Goal: Complete application form: Complete application form

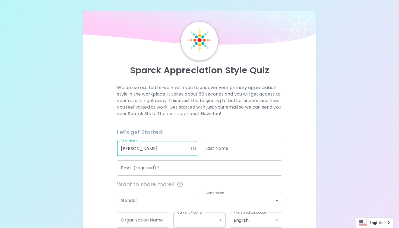
type input "[PERSON_NAME]"
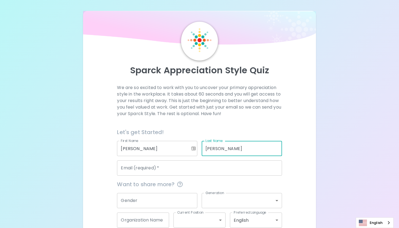
type input "[PERSON_NAME]"
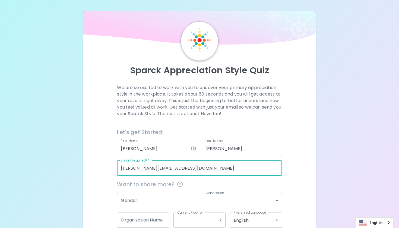
type input "[PERSON_NAME][EMAIL_ADDRESS][DOMAIN_NAME]"
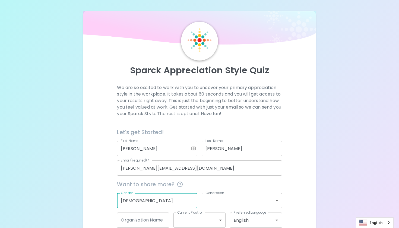
type input "[DEMOGRAPHIC_DATA]"
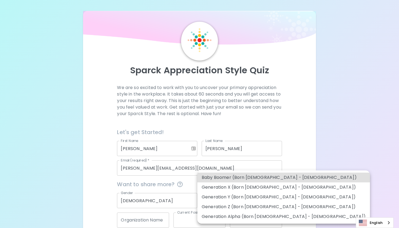
click at [277, 200] on body "Sparck Appreciation Style Quiz We are so excited to work with you to uncover yo…" at bounding box center [199, 129] width 399 height 259
click at [245, 186] on li "Generation X (Born [DEMOGRAPHIC_DATA] - [DEMOGRAPHIC_DATA])" at bounding box center [283, 187] width 173 height 10
type input "generation_x"
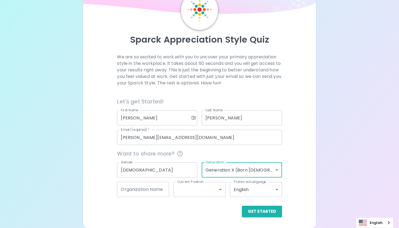
scroll to position [30, 0]
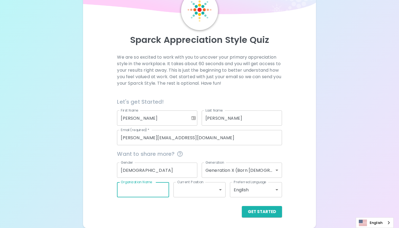
type input "H"
type input "E"
type input "Whole Health Collaborative"
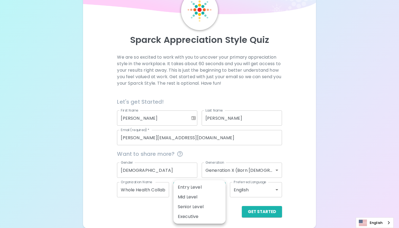
click at [194, 189] on body "Sparck Appreciation Style Quiz We are so excited to work with you to uncover yo…" at bounding box center [199, 99] width 399 height 259
click at [190, 215] on li "Executive" at bounding box center [199, 217] width 52 height 10
type input "executive"
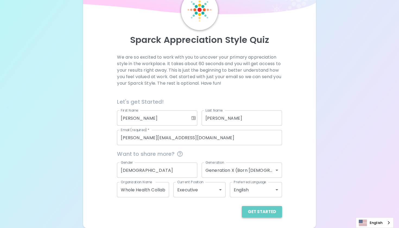
click at [265, 210] on button "Get Started" at bounding box center [262, 211] width 40 height 11
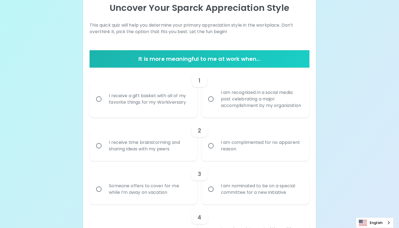
scroll to position [62, 0]
click at [99, 102] on input "I receive a gift basket with all of my favorite things for my Workiversary" at bounding box center [98, 98] width 11 height 11
radio input "true"
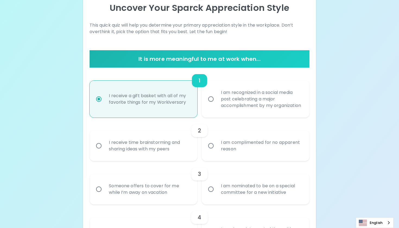
scroll to position [106, 0]
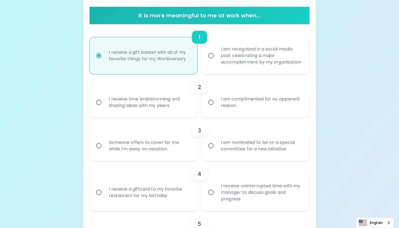
click at [98, 108] on input "I receive time brainstorming and sharing ideas with my peers" at bounding box center [98, 102] width 11 height 11
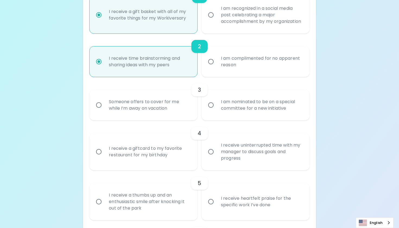
scroll to position [149, 0]
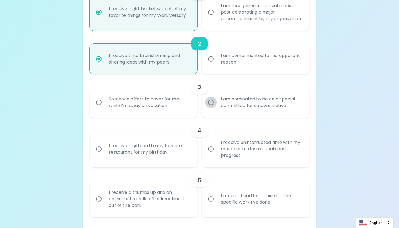
click at [212, 108] on input "I am nominated to be on a special committee for a new initiative" at bounding box center [210, 102] width 11 height 11
radio input "true"
radio input "false"
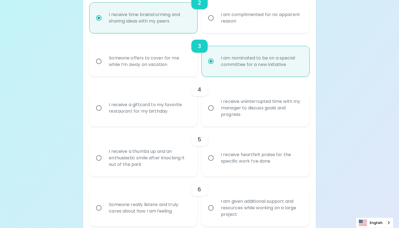
scroll to position [193, 0]
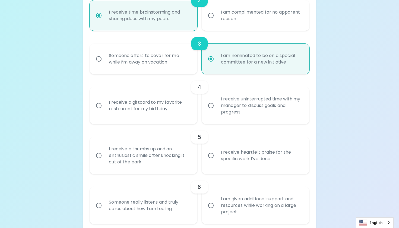
click at [211, 111] on input "I receive uninterrupted time with my manager to discuss goals and progress" at bounding box center [210, 105] width 11 height 11
radio input "false"
radio input "true"
radio input "false"
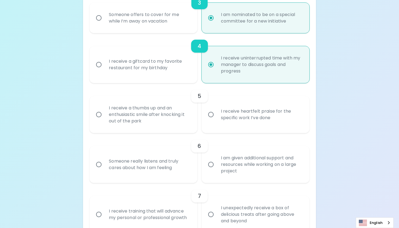
scroll to position [236, 0]
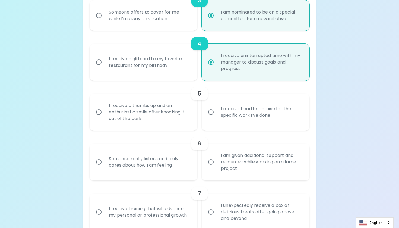
click at [210, 118] on input "I receive heartfelt praise for the specific work I’ve done" at bounding box center [210, 111] width 11 height 11
radio input "false"
radio input "true"
radio input "false"
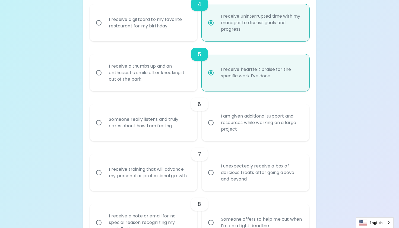
scroll to position [279, 0]
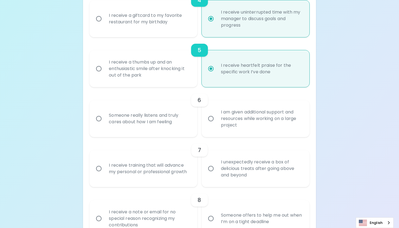
click at [100, 124] on input "Someone really listens and truly cares about how I am feeling" at bounding box center [98, 118] width 11 height 11
radio input "false"
radio input "true"
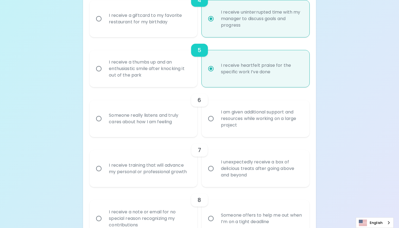
radio input "false"
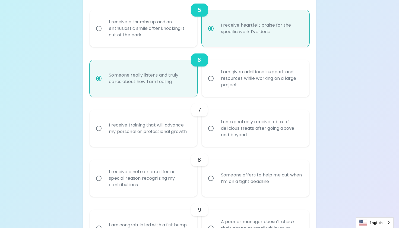
scroll to position [323, 0]
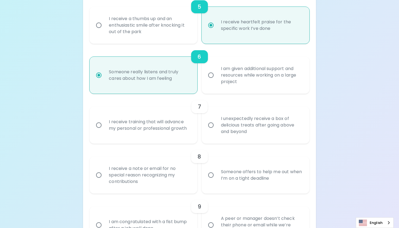
click at [99, 131] on input "I receive training that will advance my personal or professional growth" at bounding box center [98, 124] width 11 height 11
radio input "false"
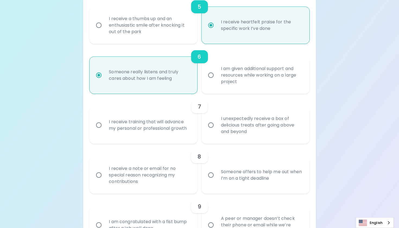
radio input "true"
radio input "false"
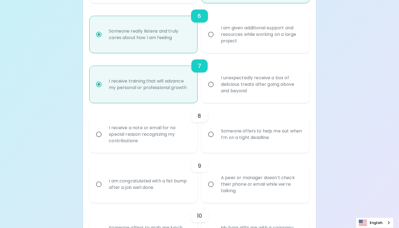
scroll to position [366, 0]
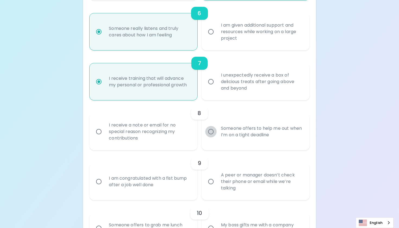
click at [209, 136] on input "Someone offers to help me out when I’m on a tight deadline" at bounding box center [210, 131] width 11 height 11
radio input "false"
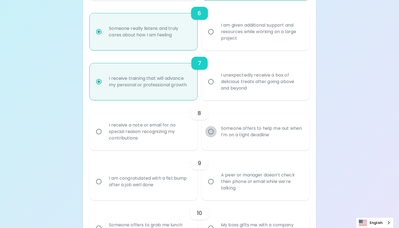
radio input "false"
radio input "true"
radio input "false"
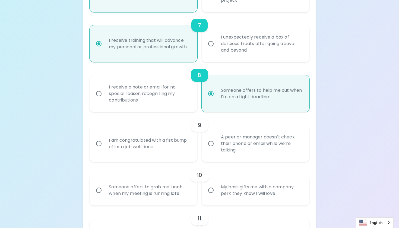
scroll to position [410, 0]
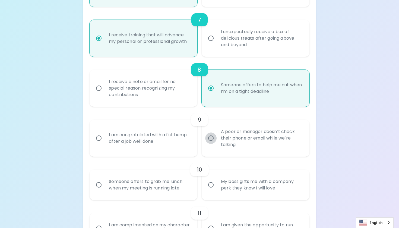
click at [211, 144] on input "A peer or manager doesn’t check their phone or email while we’re talking" at bounding box center [210, 137] width 11 height 11
radio input "false"
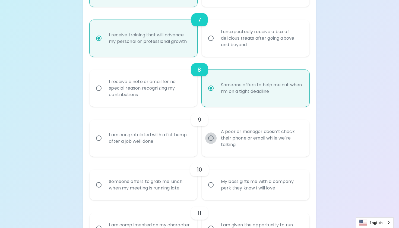
radio input "false"
radio input "true"
radio input "false"
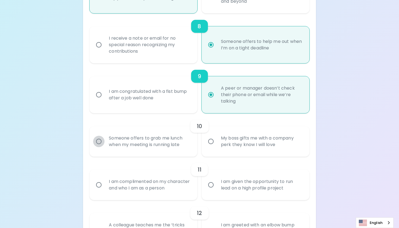
click at [98, 147] on input "Someone offers to grab me lunch when my meeting is running late" at bounding box center [98, 141] width 11 height 11
radio input "false"
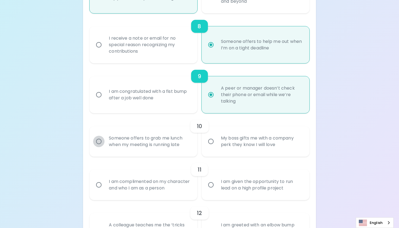
radio input "false"
radio input "true"
radio input "false"
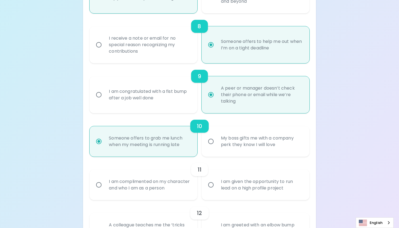
scroll to position [496, 0]
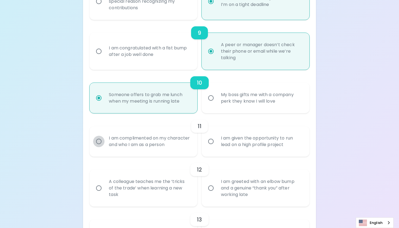
click at [98, 147] on input "I am complimented on my character and who I am as a person" at bounding box center [98, 141] width 11 height 11
radio input "false"
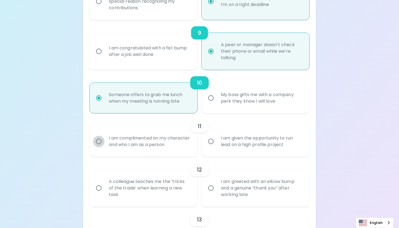
radio input "false"
radio input "true"
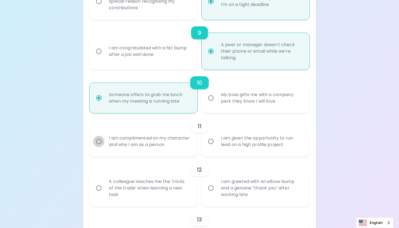
radio input "false"
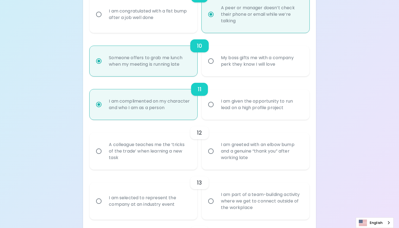
scroll to position [540, 0]
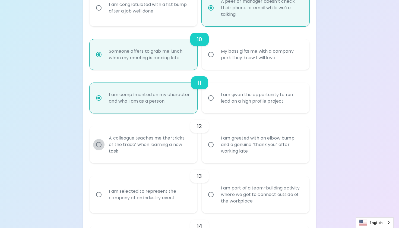
click at [98, 148] on input "A colleague teaches me the ‘tricks of the trade’ when learning a new task" at bounding box center [98, 144] width 11 height 11
radio input "false"
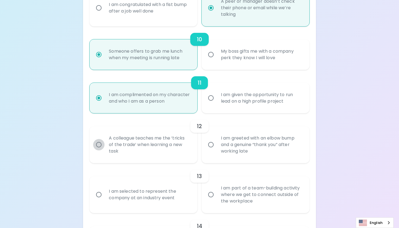
radio input "false"
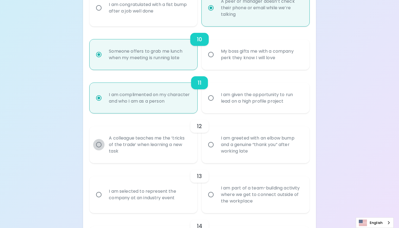
radio input "true"
radio input "false"
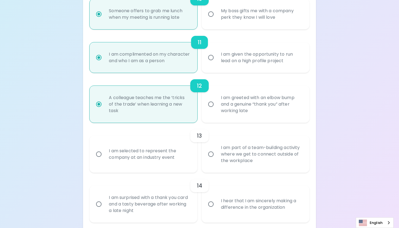
scroll to position [583, 0]
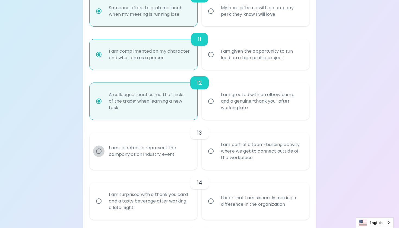
click at [101, 157] on input "I am selected to represent the company at an industry event" at bounding box center [98, 150] width 11 height 11
radio input "false"
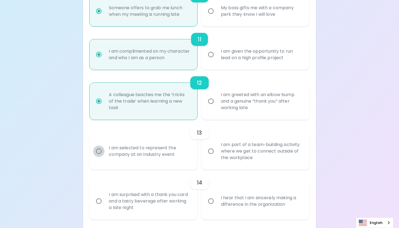
radio input "false"
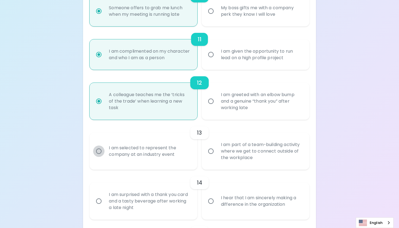
radio input "false"
radio input "true"
radio input "false"
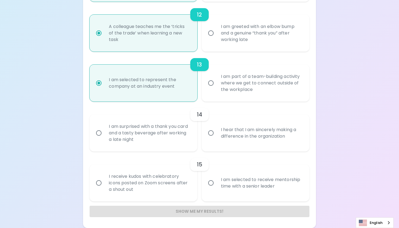
scroll to position [656, 0]
click at [209, 134] on input "I hear that I am sincerely making a difference in the organization" at bounding box center [210, 132] width 11 height 11
radio input "false"
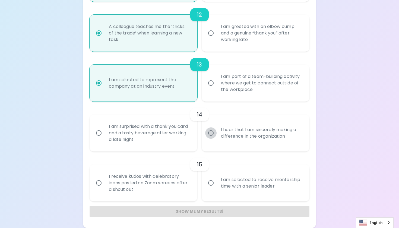
radio input "false"
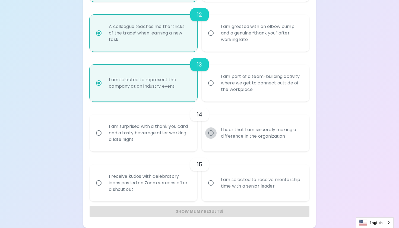
radio input "false"
radio input "true"
radio input "false"
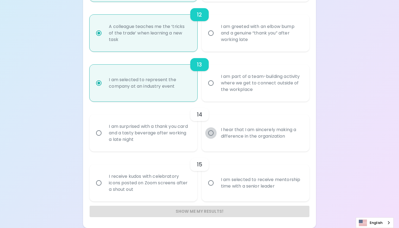
scroll to position [658, 0]
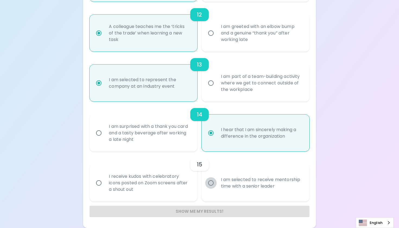
click at [211, 182] on input "I am selected to receive mentorship time with a senior leader" at bounding box center [210, 182] width 11 height 11
radio input "false"
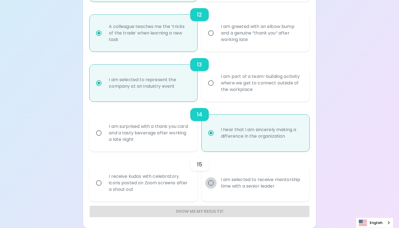
radio input "false"
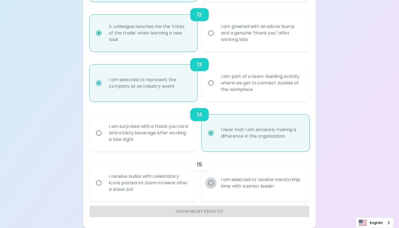
radio input "false"
radio input "true"
radio input "false"
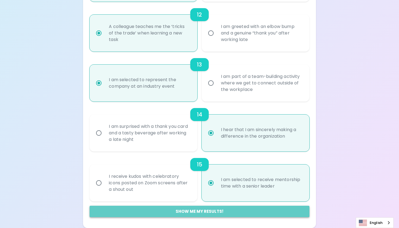
click at [190, 212] on button "Show me my results!" at bounding box center [200, 211] width 220 height 11
radio input "false"
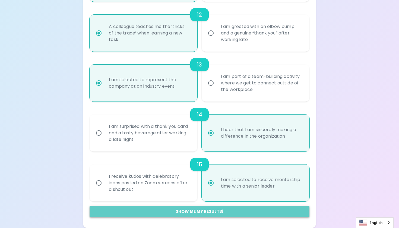
radio input "false"
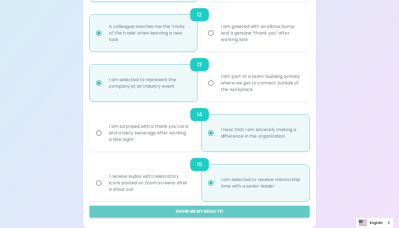
radio input "false"
radio input "true"
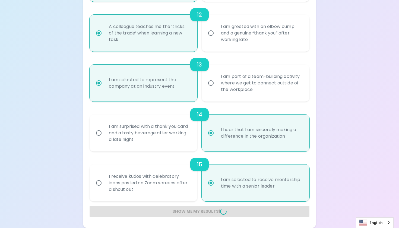
radio input "false"
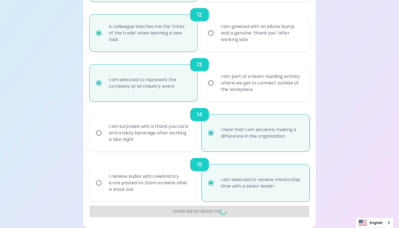
radio input "false"
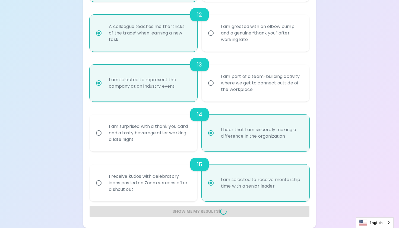
radio input "false"
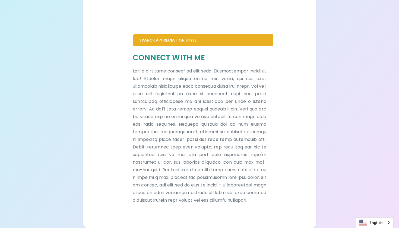
scroll to position [316, 0]
